Goal: Information Seeking & Learning: Learn about a topic

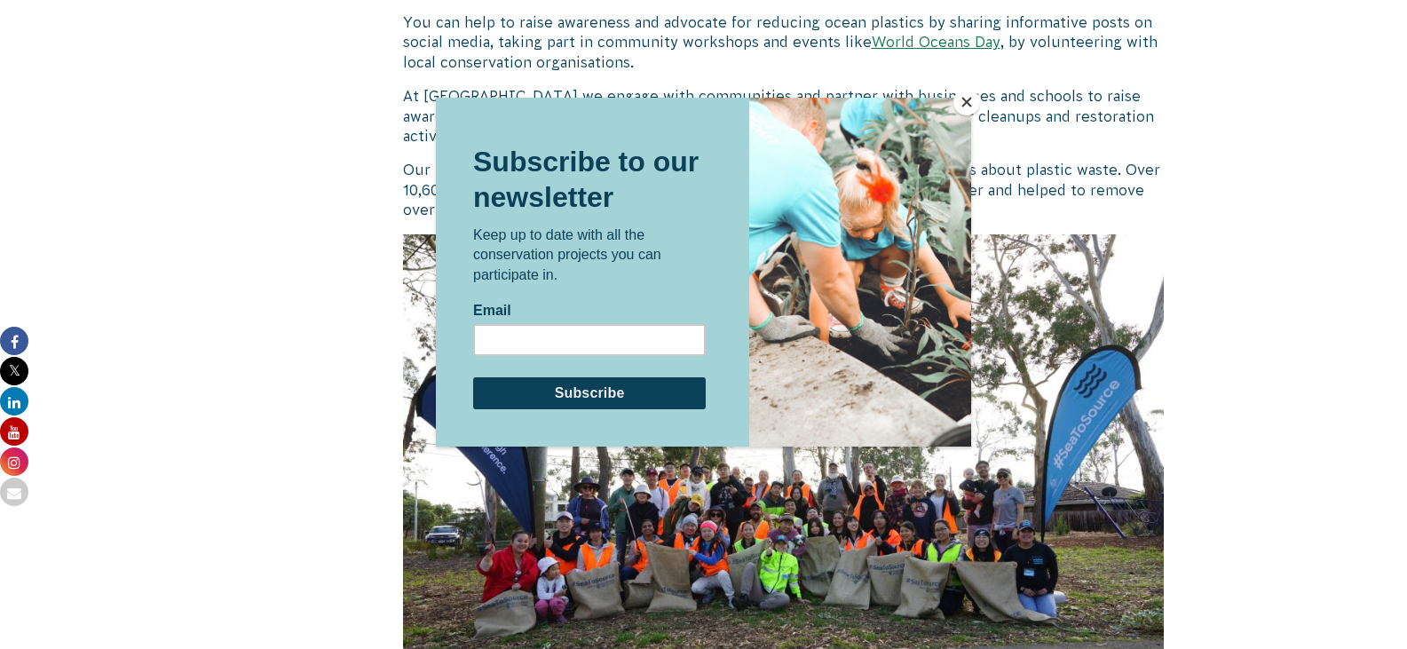
scroll to position [4704, 0]
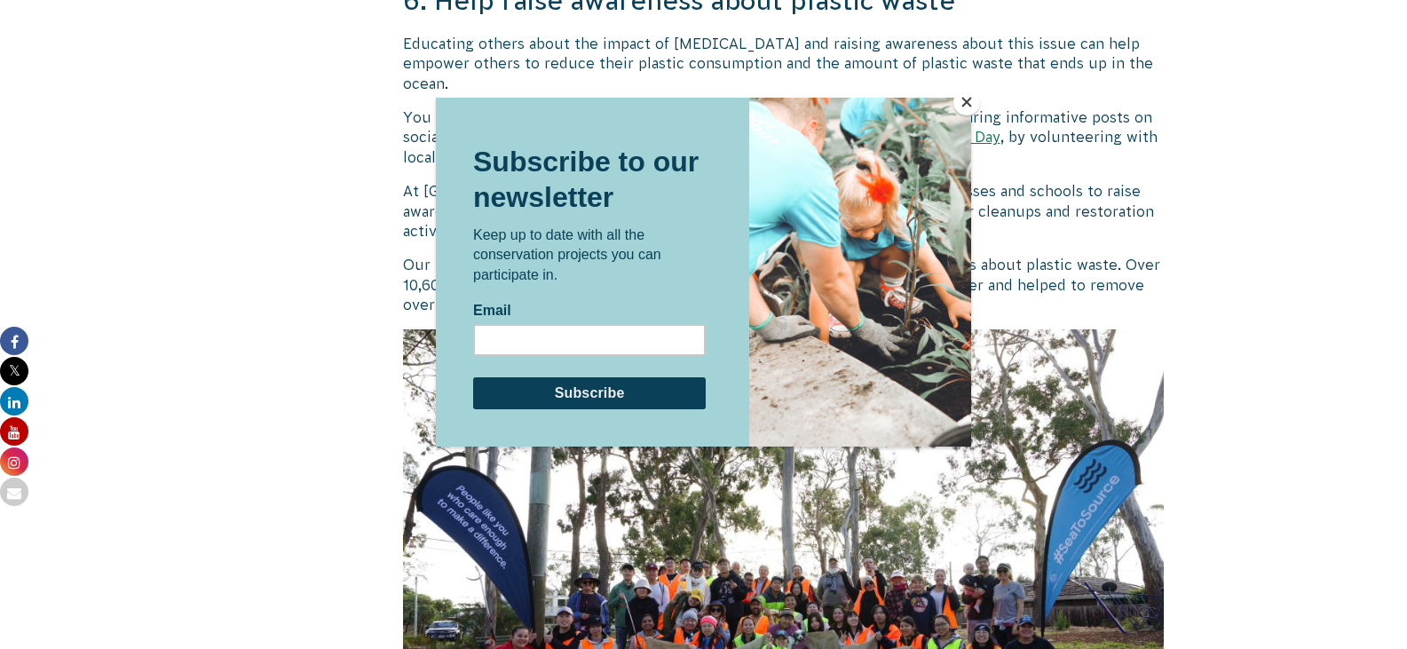
click at [960, 100] on button "Close" at bounding box center [966, 102] width 27 height 27
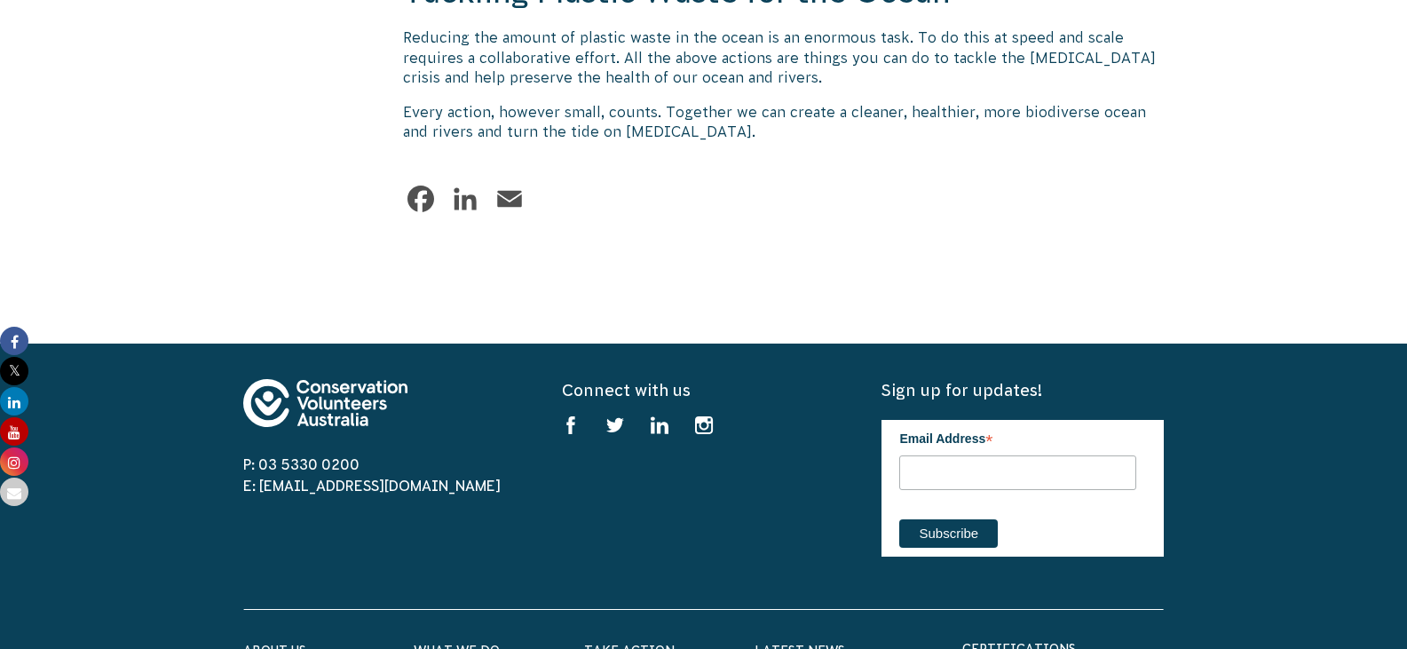
scroll to position [8876, 0]
